Goal: Task Accomplishment & Management: Complete application form

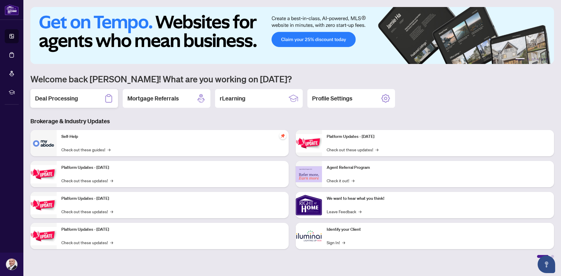
click at [63, 98] on h2 "Deal Processing" at bounding box center [56, 98] width 43 height 8
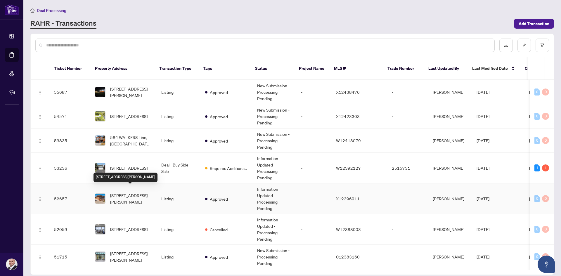
click at [135, 192] on span "[STREET_ADDRESS][PERSON_NAME]" at bounding box center [131, 198] width 42 height 13
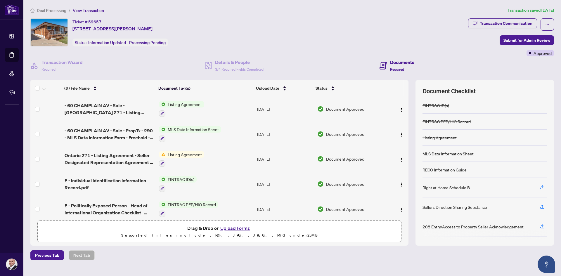
click at [230, 226] on button "Upload Forms" at bounding box center [235, 228] width 33 height 8
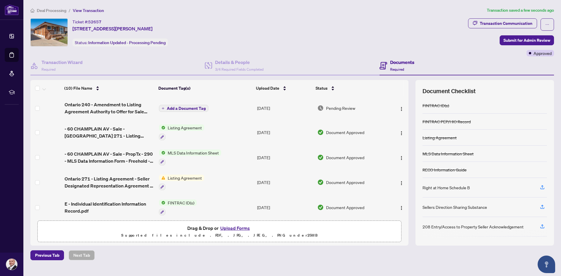
click at [181, 108] on span "Add a Document Tag" at bounding box center [186, 108] width 39 height 4
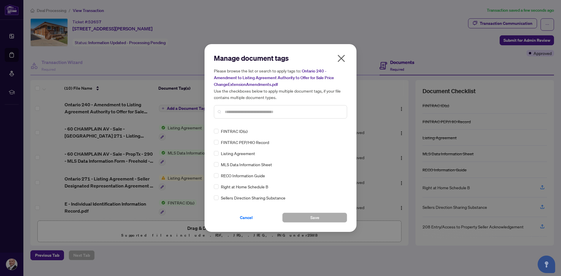
click at [233, 113] on input "text" at bounding box center [283, 112] width 117 height 6
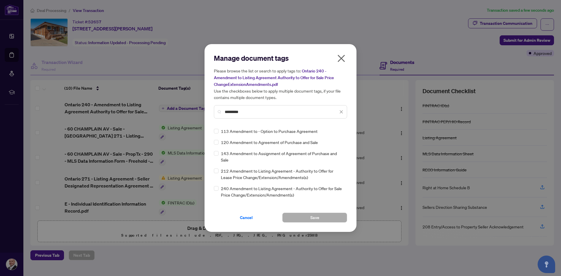
type input "*********"
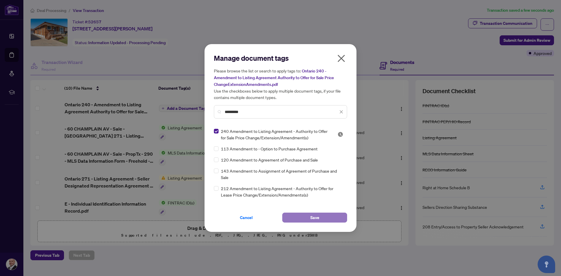
click at [320, 219] on button "Save" at bounding box center [314, 218] width 65 height 10
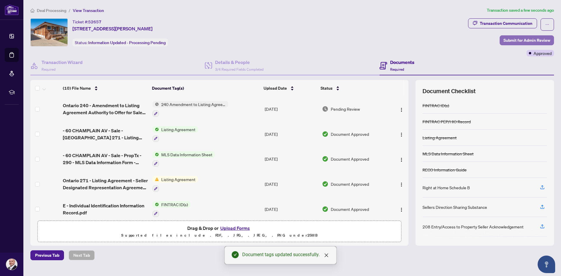
click at [515, 40] on span "Submit for Admin Review" at bounding box center [526, 40] width 47 height 9
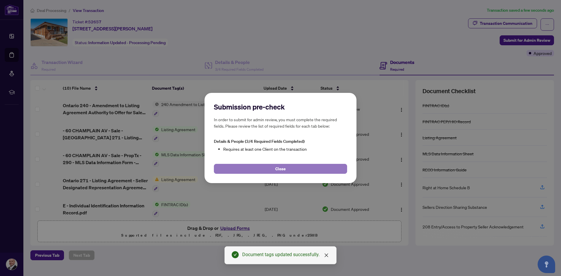
click at [280, 167] on span "Close" at bounding box center [280, 168] width 11 height 9
